Goal: Task Accomplishment & Management: Complete application form

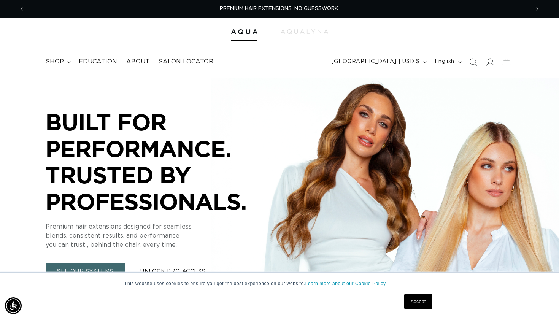
click at [422, 301] on link "Accept" at bounding box center [418, 301] width 28 height 15
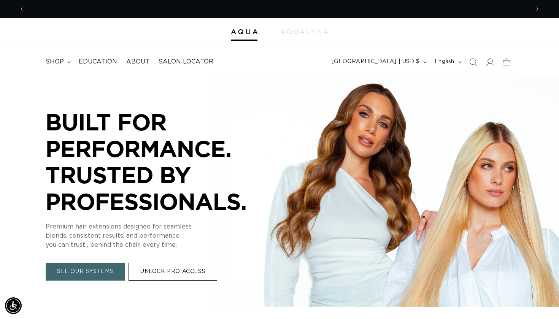
scroll to position [0, 505]
click at [491, 62] on icon at bounding box center [490, 62] width 8 height 8
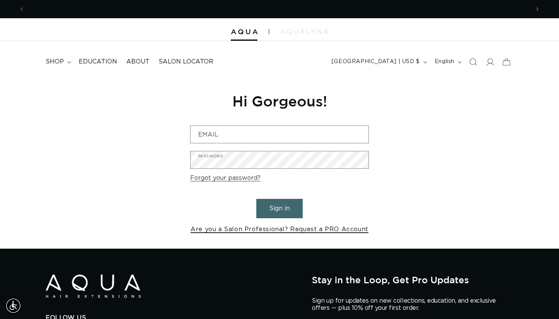
click at [289, 230] on link "Are you a Salon Professional? Request a PRO Account" at bounding box center [279, 229] width 178 height 11
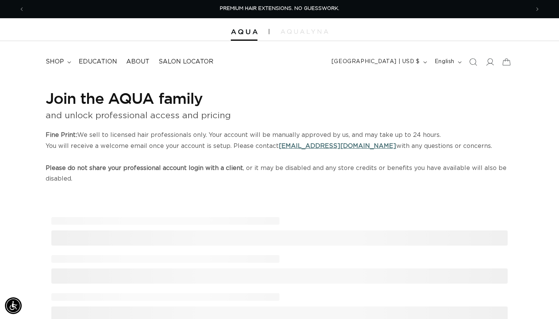
select select "US"
select select "[GEOGRAPHIC_DATA]"
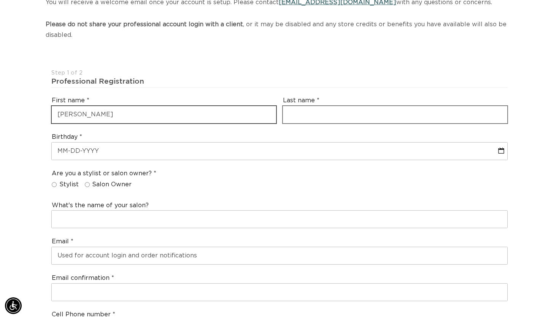
scroll to position [0, 1010]
type input "Amanda"
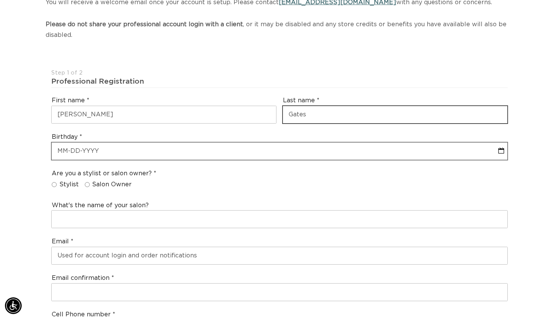
type input "Gates"
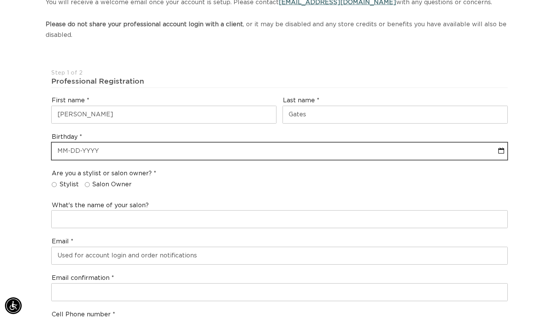
select select "7"
select select "2025"
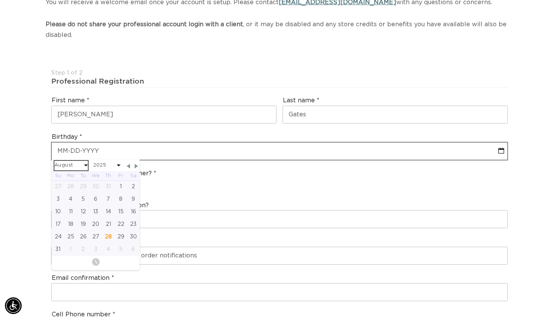
select select "6"
select select "2025"
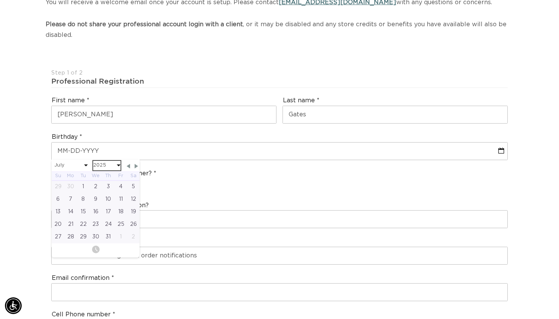
scroll to position [0, 505]
select select "6"
select select "1984"
click at [65, 235] on div "30" at bounding box center [70, 237] width 13 height 13
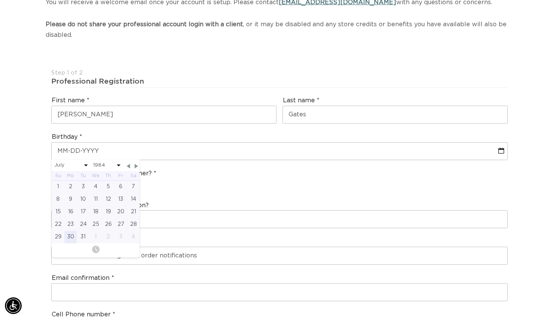
type input "07-30-1984"
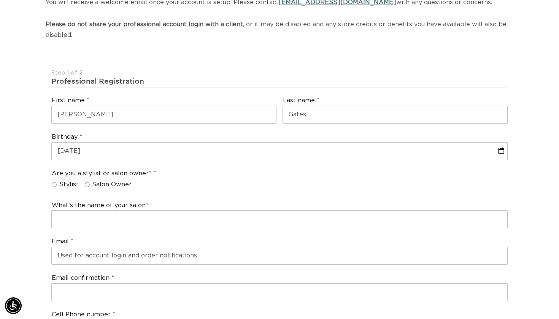
scroll to position [0, 0]
click at [87, 183] on input "Salon Owner" at bounding box center [87, 184] width 5 height 5
radio input "true"
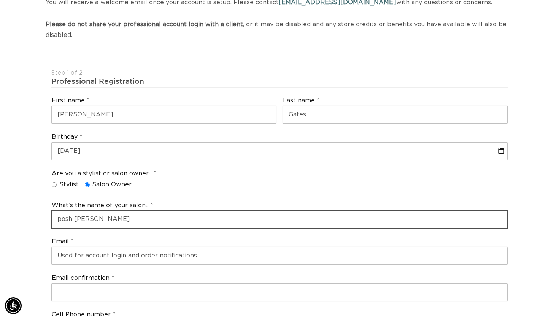
scroll to position [0, 1010]
click at [60, 215] on input "posh Salon" at bounding box center [280, 219] width 456 height 17
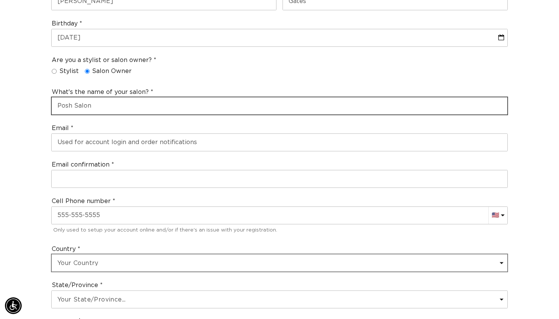
scroll to position [0, 505]
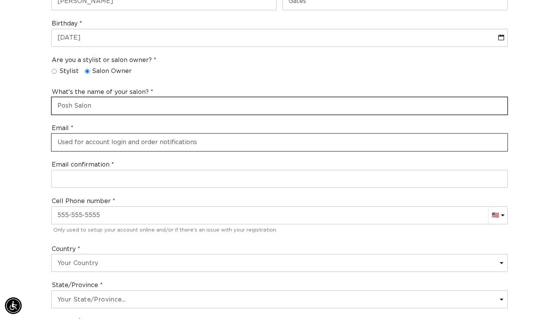
type input "Posh Salon"
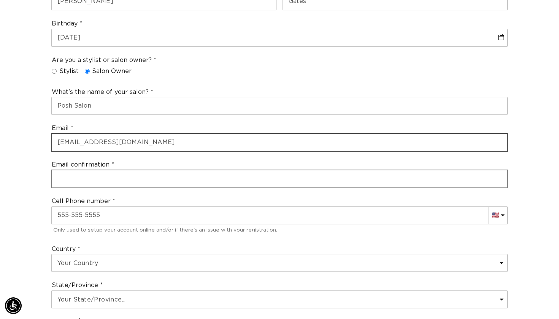
type input "poshsalon291@gmail.com"
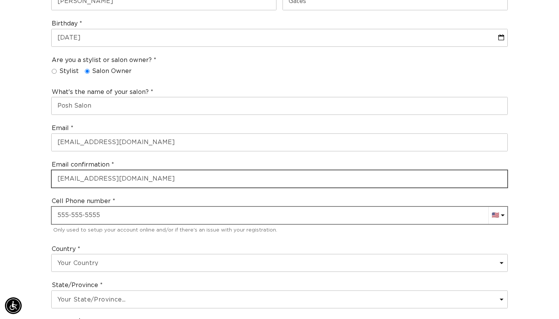
type input "poshsalon291@gmail.com"
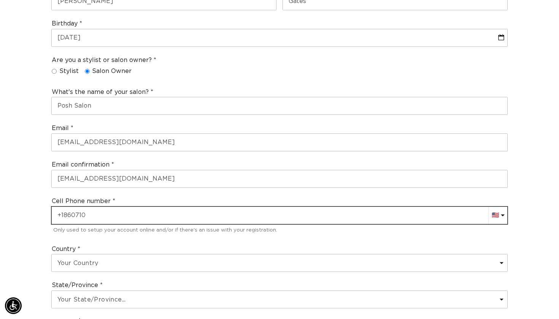
scroll to position [0, 0]
type input "+1 860 710 5885"
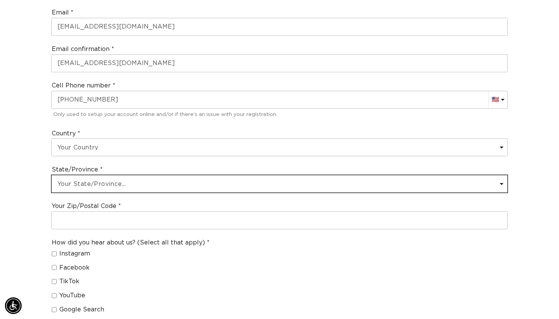
scroll to position [0, 1010]
select select "Connecticut"
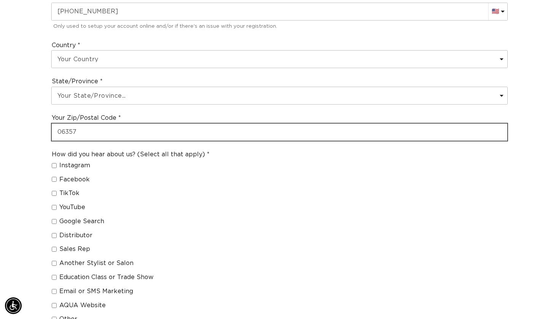
type input "06357"
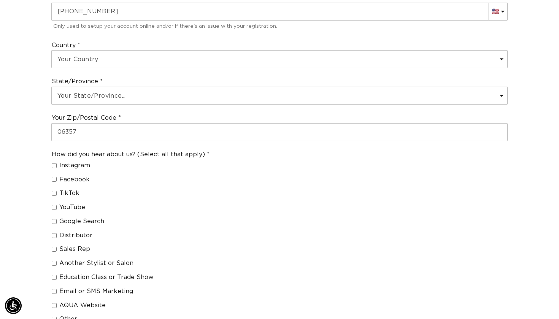
click at [54, 233] on input "Distributor" at bounding box center [54, 235] width 5 height 5
checkbox input "true"
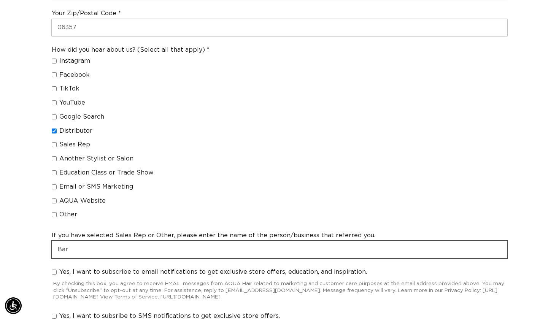
scroll to position [0, 0]
type input "B"
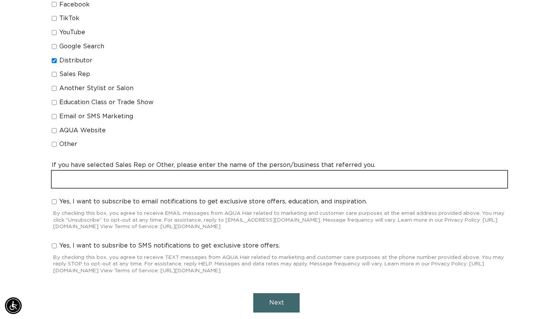
scroll to position [0, 1010]
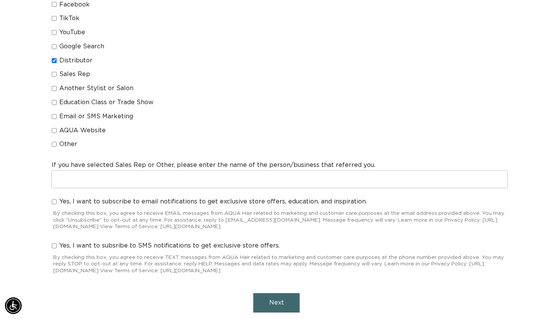
click at [55, 199] on input "Yes, I want to subscribe to email notifications to get exclusive store offers, …" at bounding box center [54, 201] width 5 height 5
checkbox input "true"
click at [264, 293] on button "Next" at bounding box center [276, 302] width 46 height 19
